Goal: Information Seeking & Learning: Learn about a topic

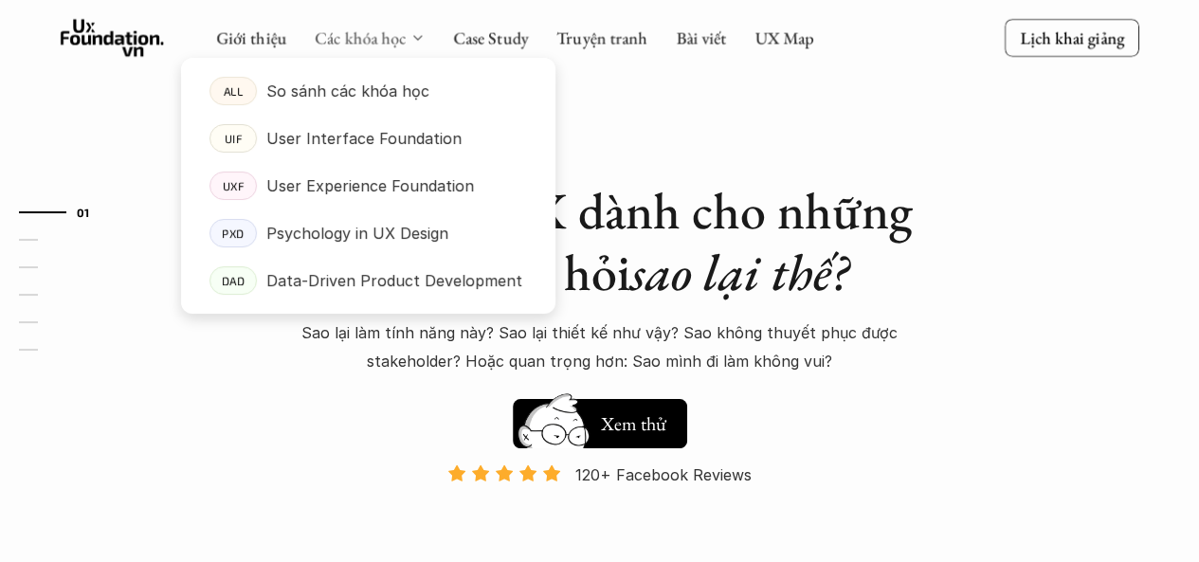
click at [389, 41] on link "Các khóa học" at bounding box center [360, 38] width 91 height 22
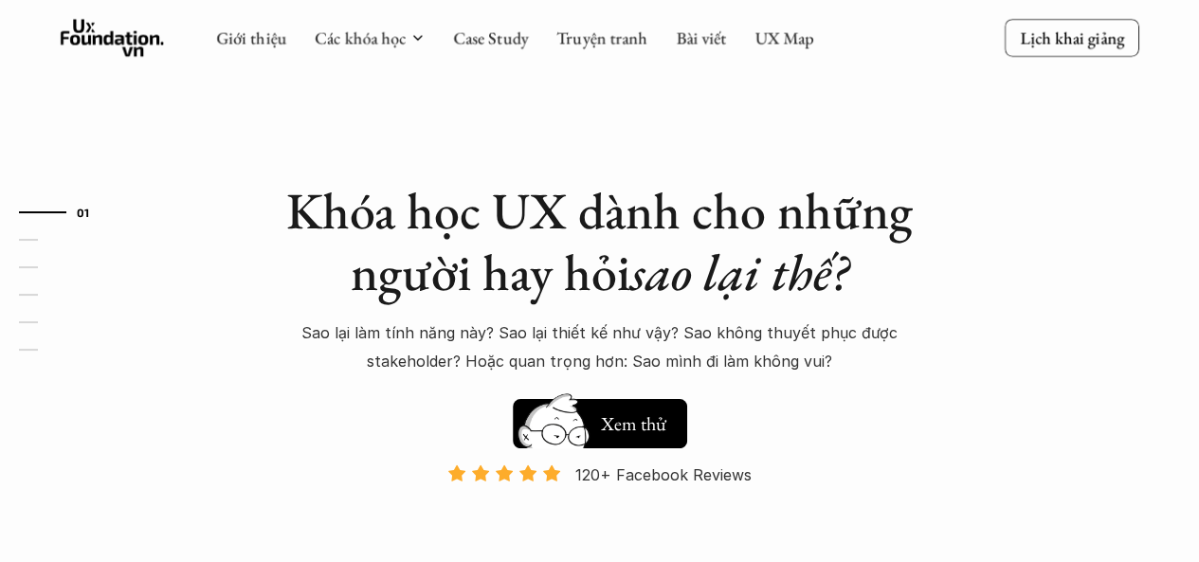
click at [505, 22] on div "Giới thiệu Các khóa học Case Study Truyện tranh Bài viết UX Map" at bounding box center [515, 38] width 598 height 38
click at [500, 33] on link "Case Study" at bounding box center [490, 38] width 75 height 22
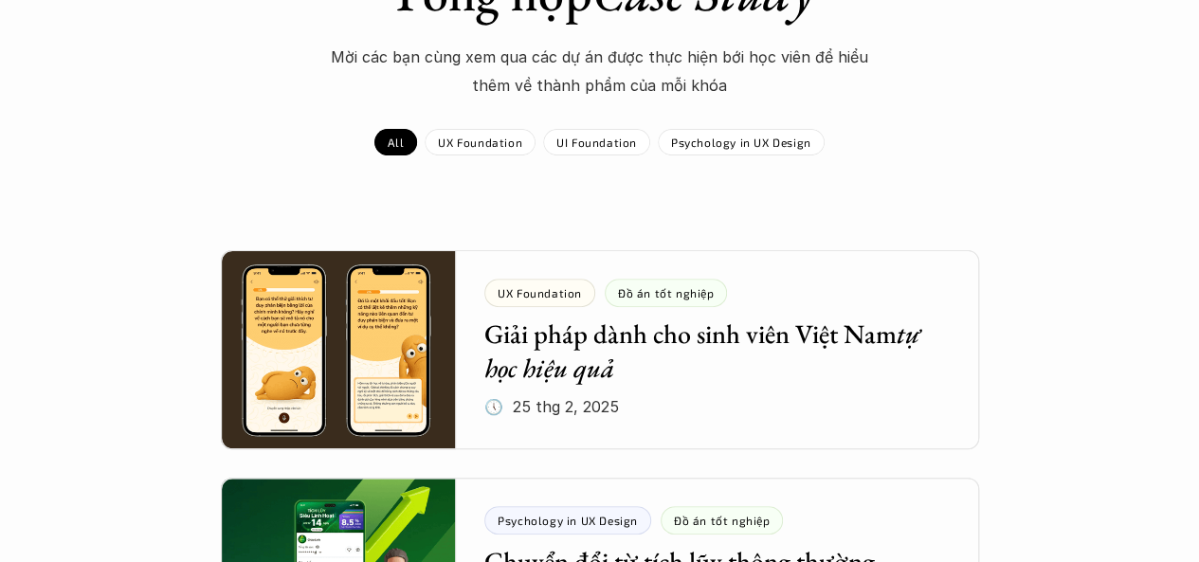
scroll to position [284, 0]
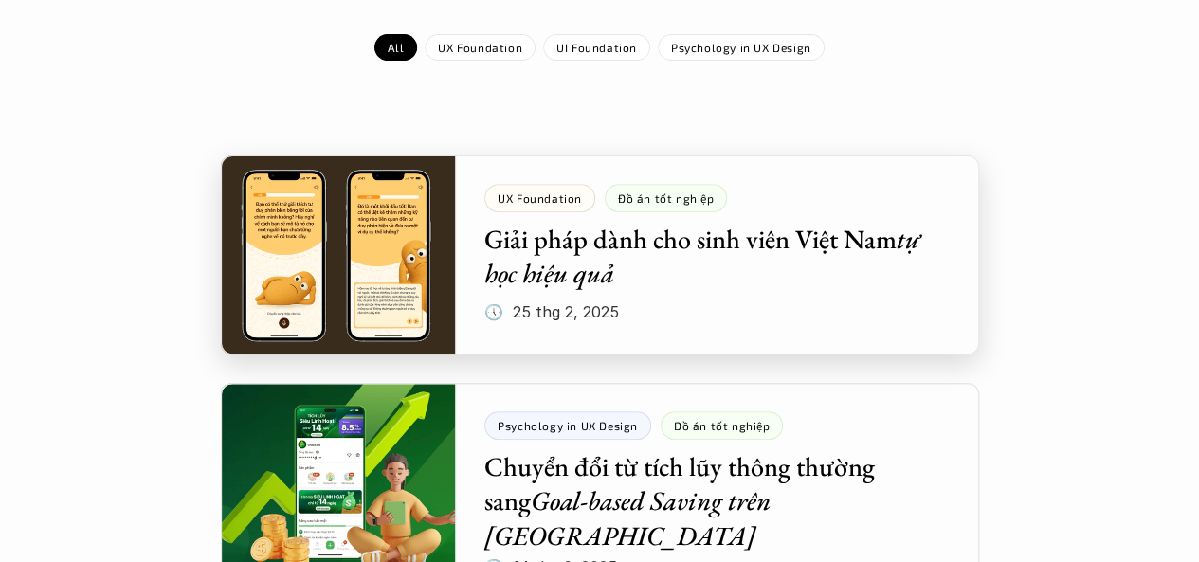
click at [360, 300] on div at bounding box center [600, 254] width 758 height 199
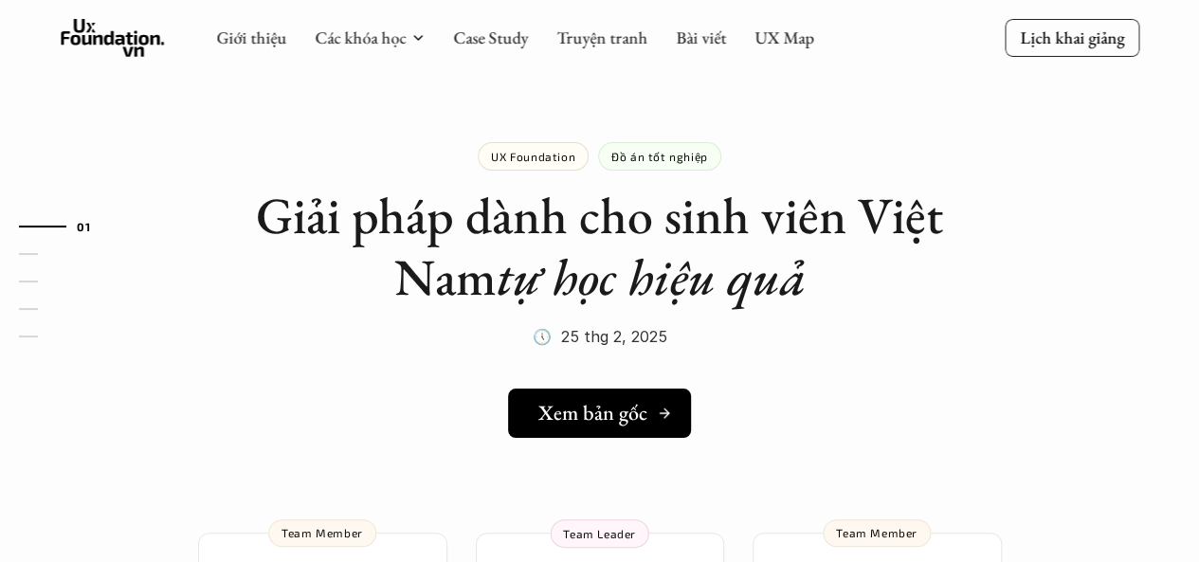
click at [559, 408] on h5 "Xem bản gốc" at bounding box center [592, 413] width 109 height 25
